Goal: Find contact information: Find contact information

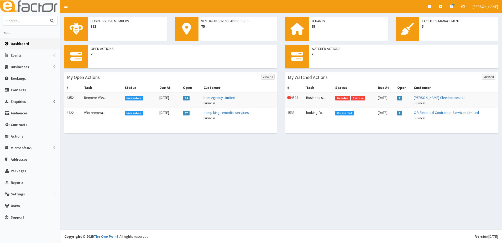
drag, startPoint x: 24, startPoint y: 21, endPoint x: 27, endPoint y: 20, distance: 3.0
click at [27, 20] on input "text" at bounding box center [25, 20] width 44 height 9
type input "Laceby Locks"
click at [47, 16] on button "submit" at bounding box center [52, 20] width 11 height 9
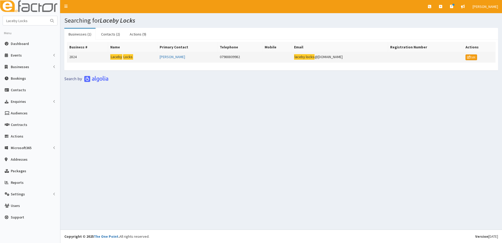
click at [72, 57] on td "2824" at bounding box center [87, 57] width 41 height 11
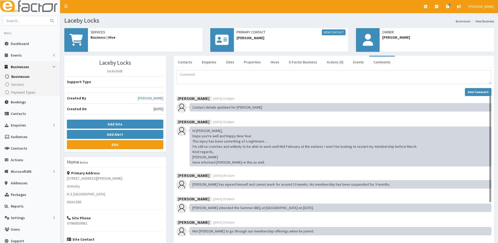
click at [374, 63] on link "Comments" at bounding box center [382, 61] width 25 height 11
click at [269, 61] on link "Hives" at bounding box center [275, 61] width 17 height 11
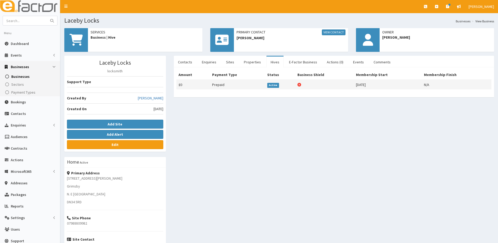
click at [365, 85] on td "10-01-2024" at bounding box center [388, 85] width 68 height 10
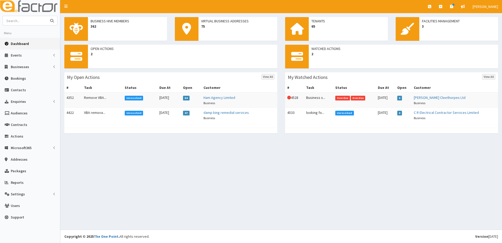
click at [17, 20] on input "text" at bounding box center [25, 20] width 44 height 9
type input "[PERSON_NAME] bakes"
click at [47, 16] on button "submit" at bounding box center [52, 20] width 11 height 9
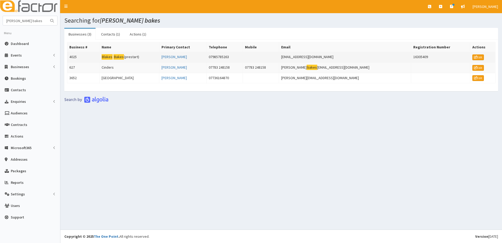
click at [73, 57] on td "4025" at bounding box center [83, 57] width 32 height 11
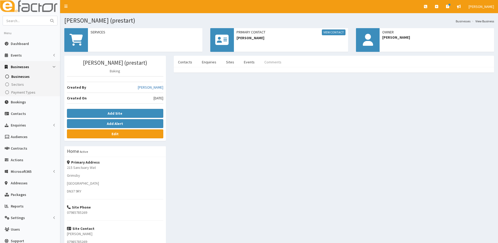
click at [268, 62] on link "Comments" at bounding box center [272, 61] width 25 height 11
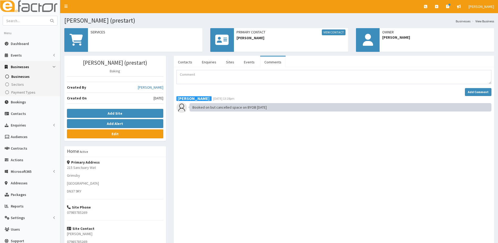
click at [92, 168] on p "215 Sanctuary Wat" at bounding box center [115, 167] width 96 height 5
click at [339, 33] on link "View Contact" at bounding box center [334, 32] width 24 height 6
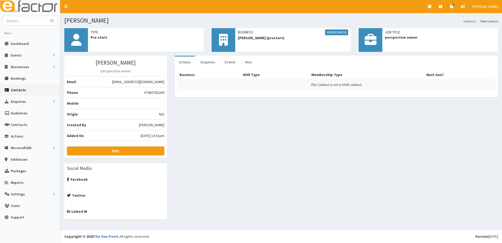
click at [128, 82] on span "[EMAIL_ADDRESS][DOMAIN_NAME]" at bounding box center [138, 81] width 52 height 5
drag, startPoint x: 156, startPoint y: 84, endPoint x: 164, endPoint y: 82, distance: 8.7
click at [164, 82] on span "[EMAIL_ADDRESS][DOMAIN_NAME]" at bounding box center [138, 81] width 52 height 5
drag, startPoint x: 164, startPoint y: 82, endPoint x: 144, endPoint y: 82, distance: 20.2
copy span "[EMAIL_ADDRESS][DOMAIN_NAME]"
